Goal: Task Accomplishment & Management: Complete application form

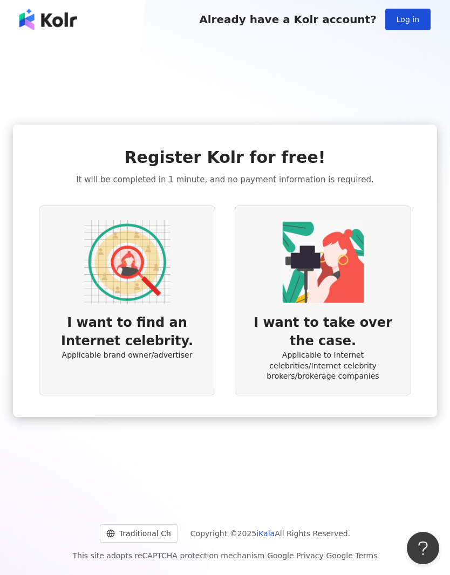
click at [299, 285] on img at bounding box center [323, 262] width 86 height 86
click at [357, 299] on img at bounding box center [323, 262] width 86 height 86
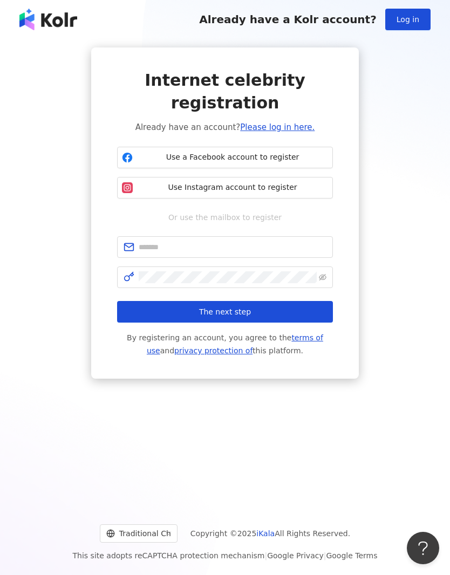
click at [279, 190] on span "Use Instagram account to register" at bounding box center [232, 187] width 191 height 11
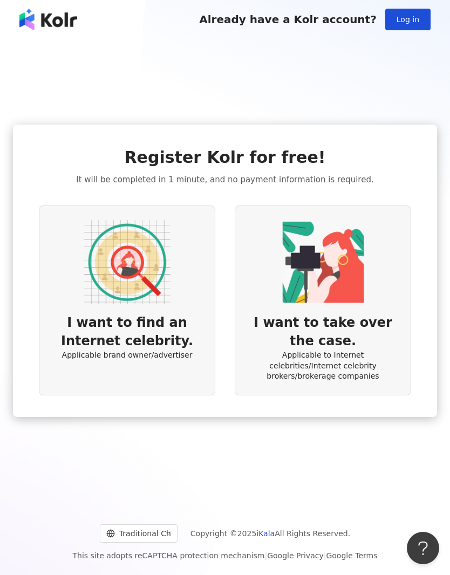
click at [78, 284] on div "I want to find an Internet celebrity. Applicable brand owner/advertiser" at bounding box center [127, 301] width 176 height 190
click at [360, 270] on img at bounding box center [323, 262] width 86 height 86
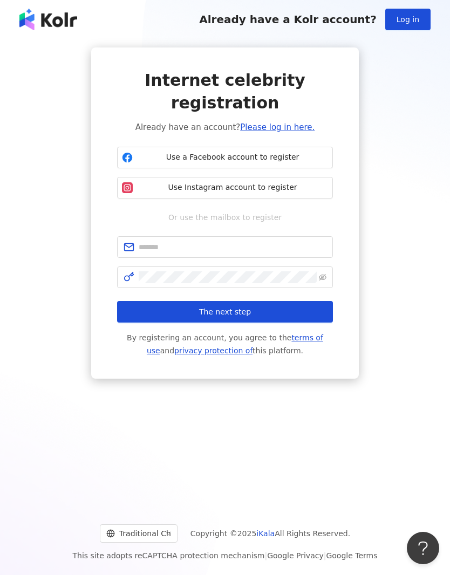
click at [155, 190] on span "Use Instagram account to register" at bounding box center [232, 187] width 191 height 11
click at [86, 88] on div "Internet celebrity registration Already have an account? Please log in here. Us…" at bounding box center [225, 212] width 424 height 331
click at [300, 249] on input "text" at bounding box center [233, 247] width 188 height 12
click at [86, 79] on div "Internet celebrity registration Already have an account? Please log in here. Us…" at bounding box center [225, 212] width 424 height 331
